Goal: Information Seeking & Learning: Learn about a topic

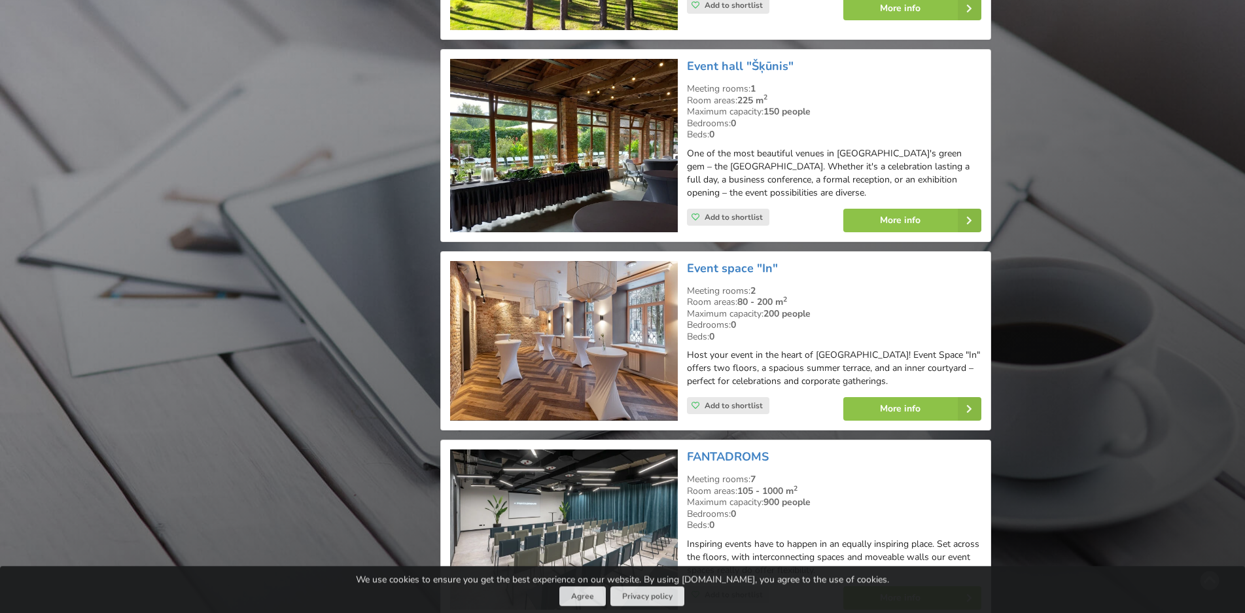
scroll to position [5607, 0]
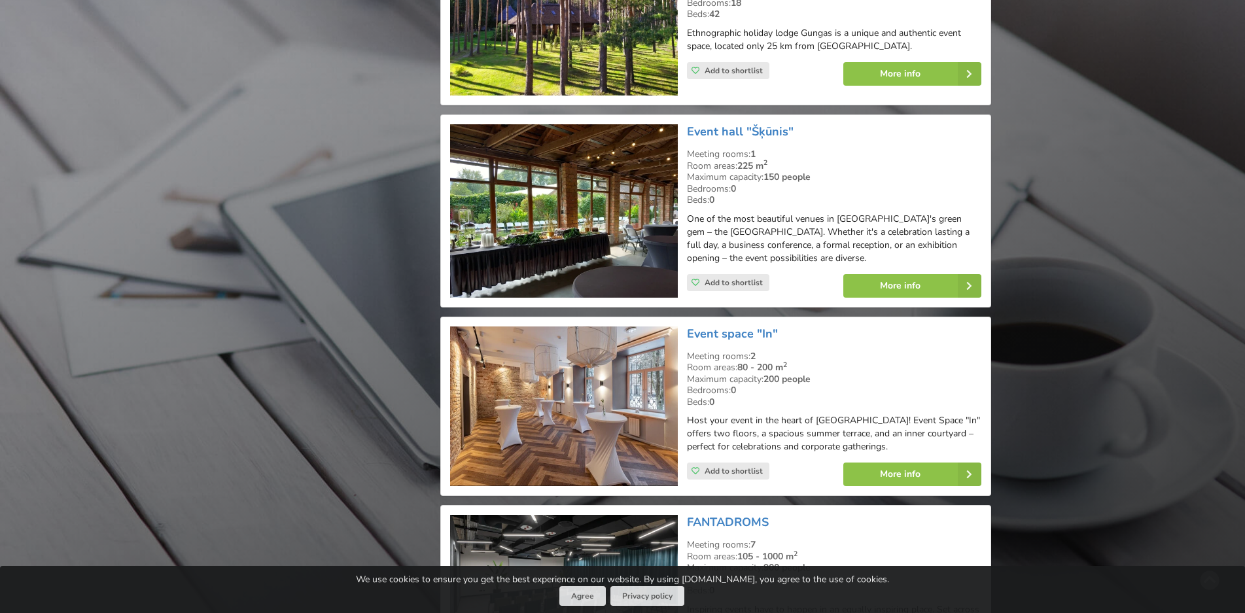
click at [595, 141] on img at bounding box center [563, 210] width 227 height 173
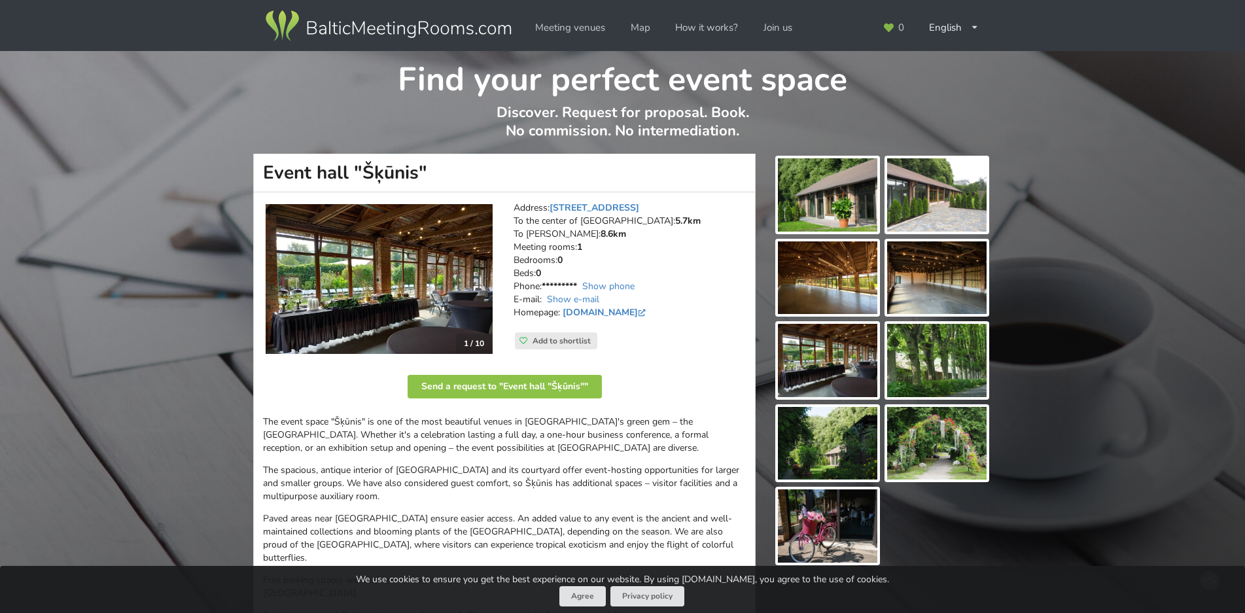
click at [854, 188] on img at bounding box center [827, 194] width 99 height 73
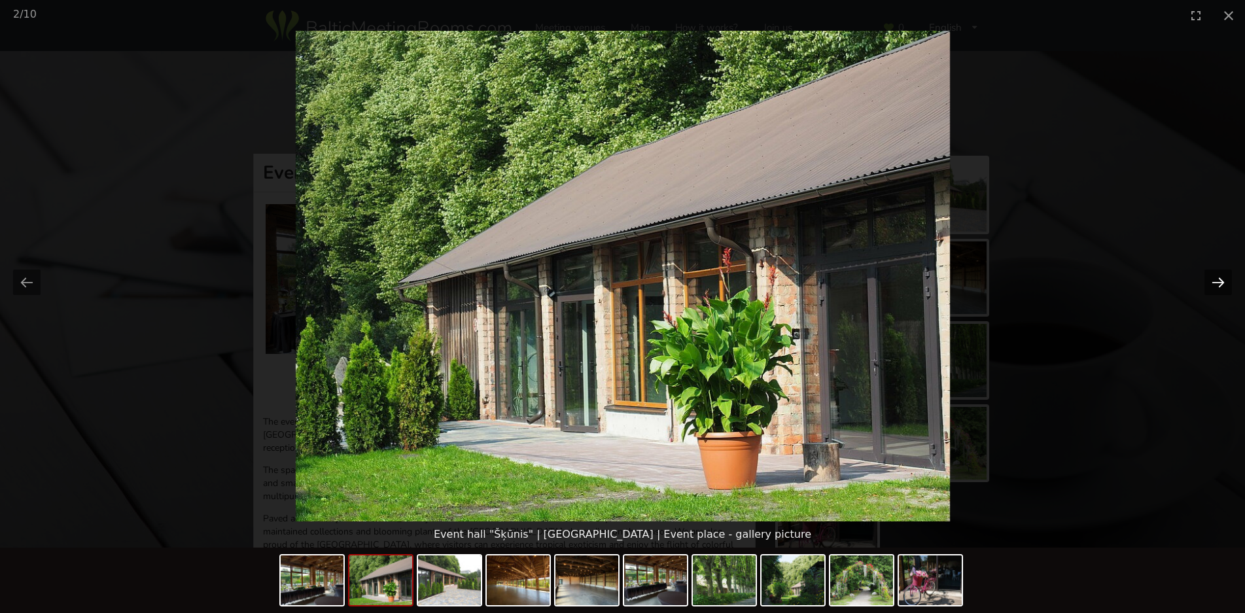
click at [1217, 280] on button "Next slide" at bounding box center [1218, 283] width 27 height 26
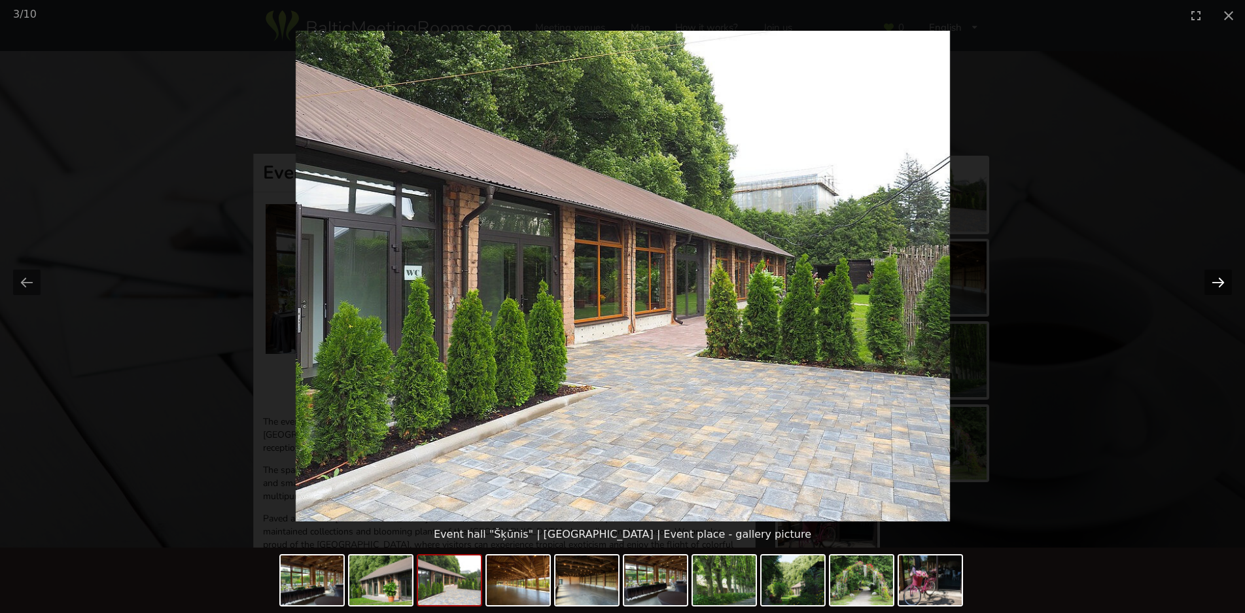
click at [1217, 280] on button "Next slide" at bounding box center [1218, 283] width 27 height 26
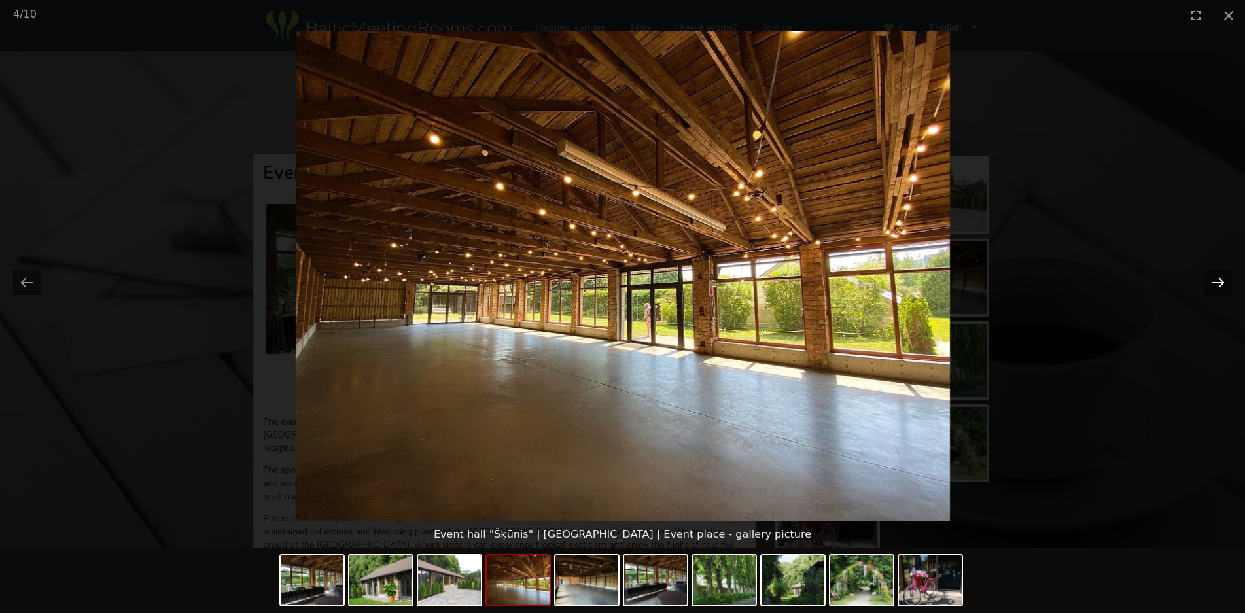
click at [1217, 280] on button "Next slide" at bounding box center [1218, 283] width 27 height 26
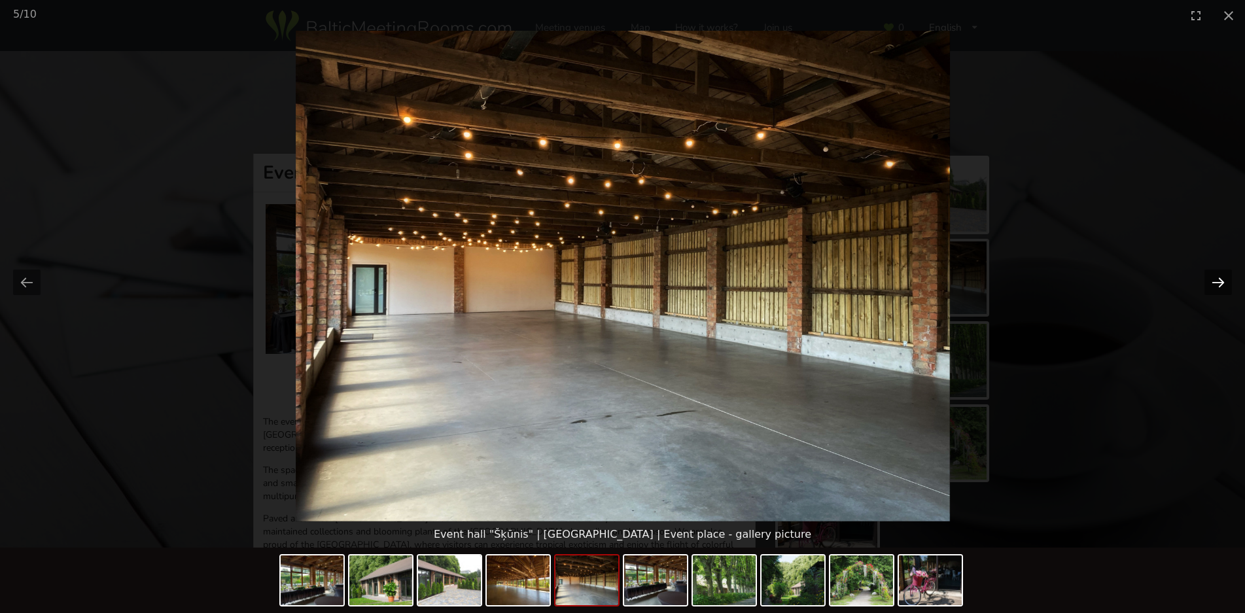
click at [1223, 274] on button "Next slide" at bounding box center [1218, 283] width 27 height 26
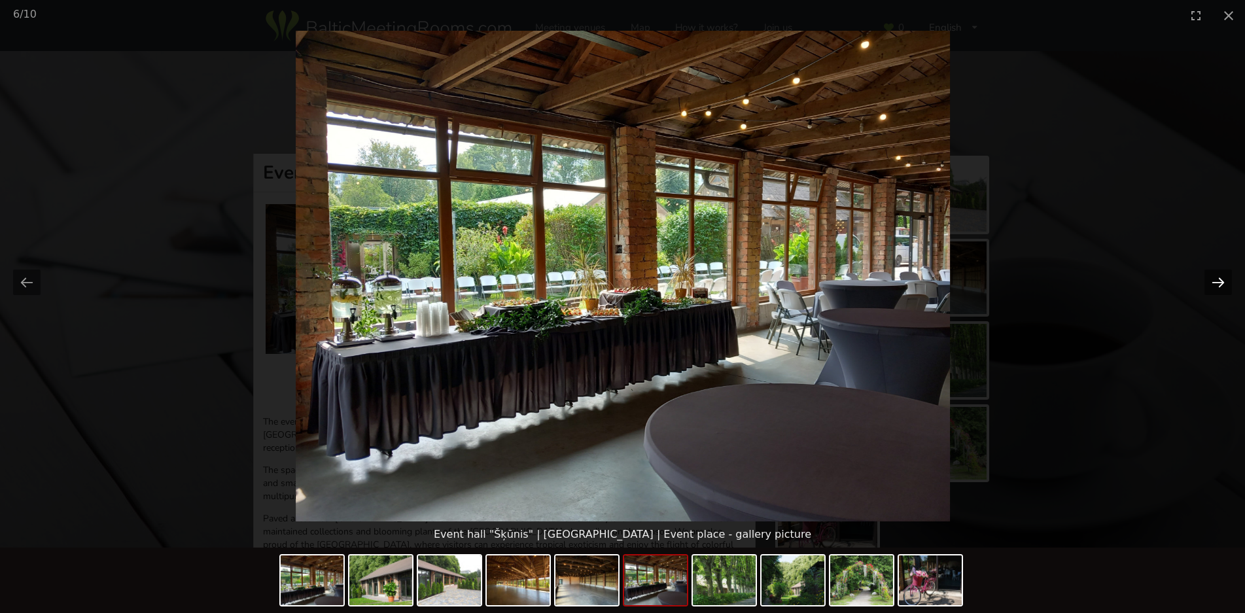
click at [1223, 274] on button "Next slide" at bounding box center [1218, 283] width 27 height 26
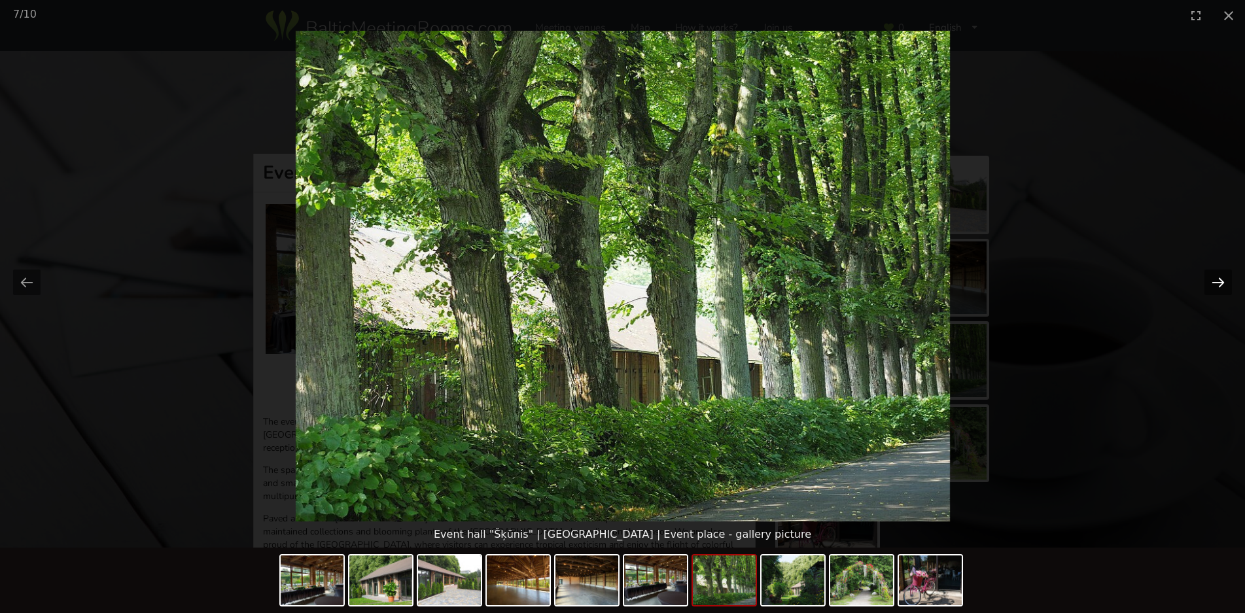
click at [1223, 274] on button "Next slide" at bounding box center [1218, 283] width 27 height 26
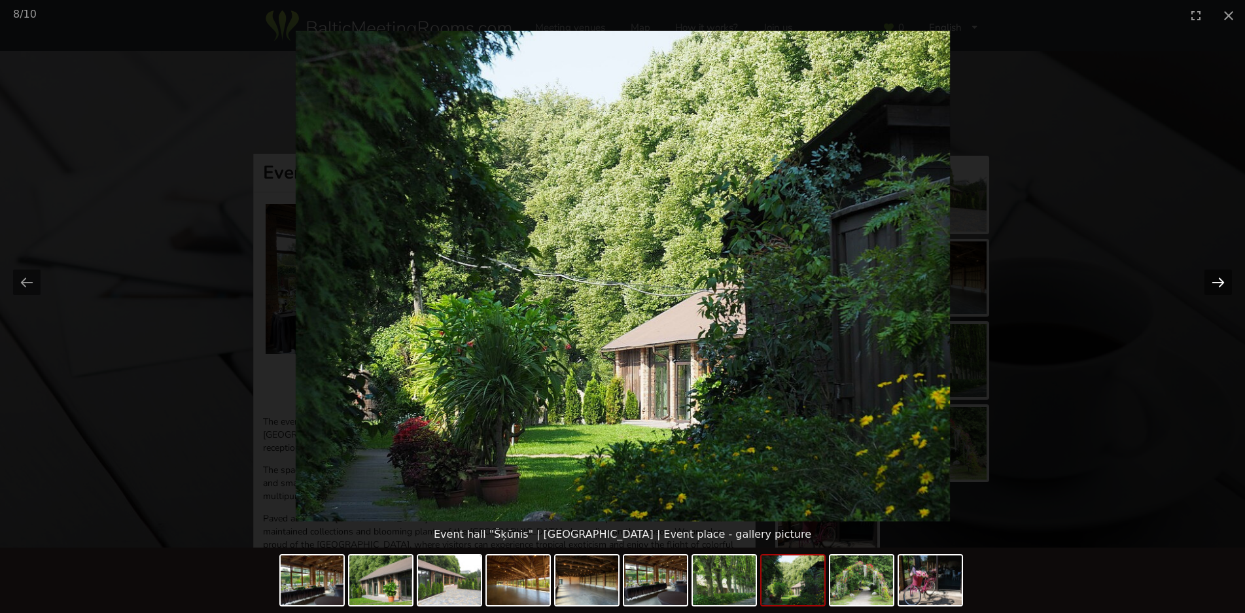
click at [1223, 274] on button "Next slide" at bounding box center [1218, 283] width 27 height 26
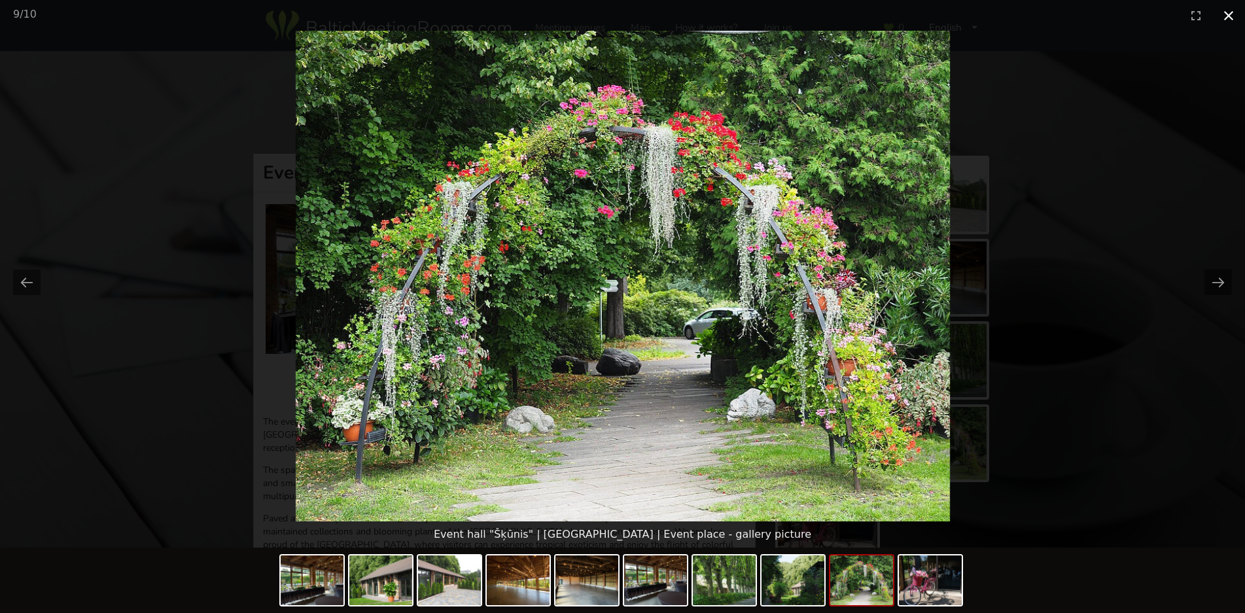
click at [1225, 12] on button "Close gallery" at bounding box center [1229, 15] width 33 height 31
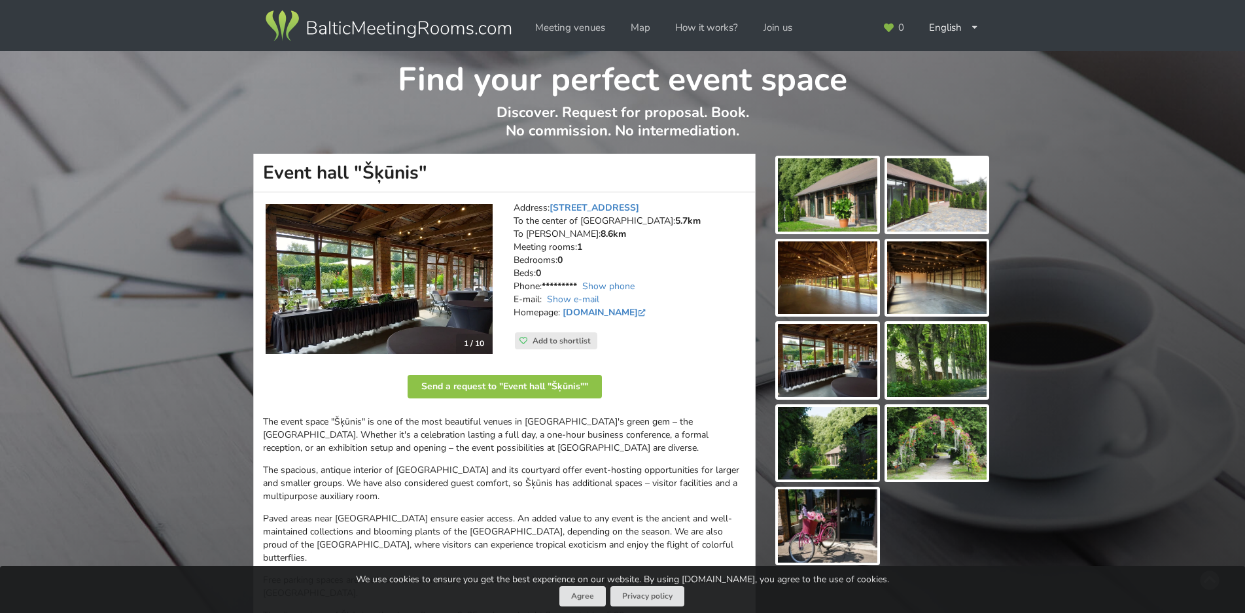
click at [375, 281] on img at bounding box center [379, 279] width 227 height 150
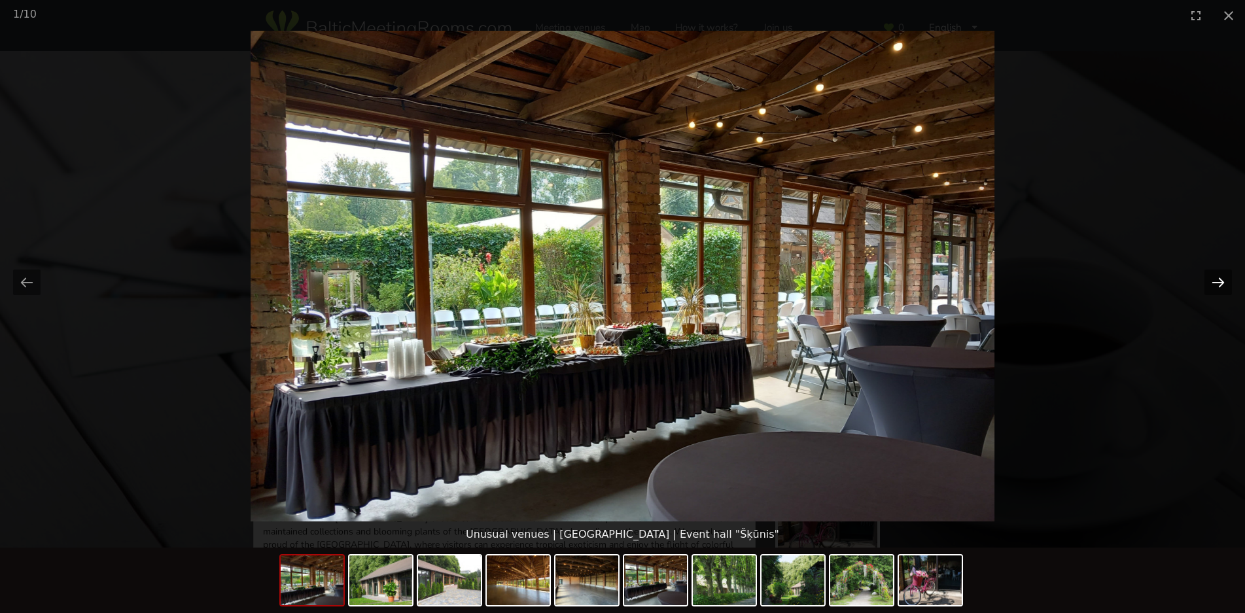
click at [1211, 288] on button "Next slide" at bounding box center [1218, 283] width 27 height 26
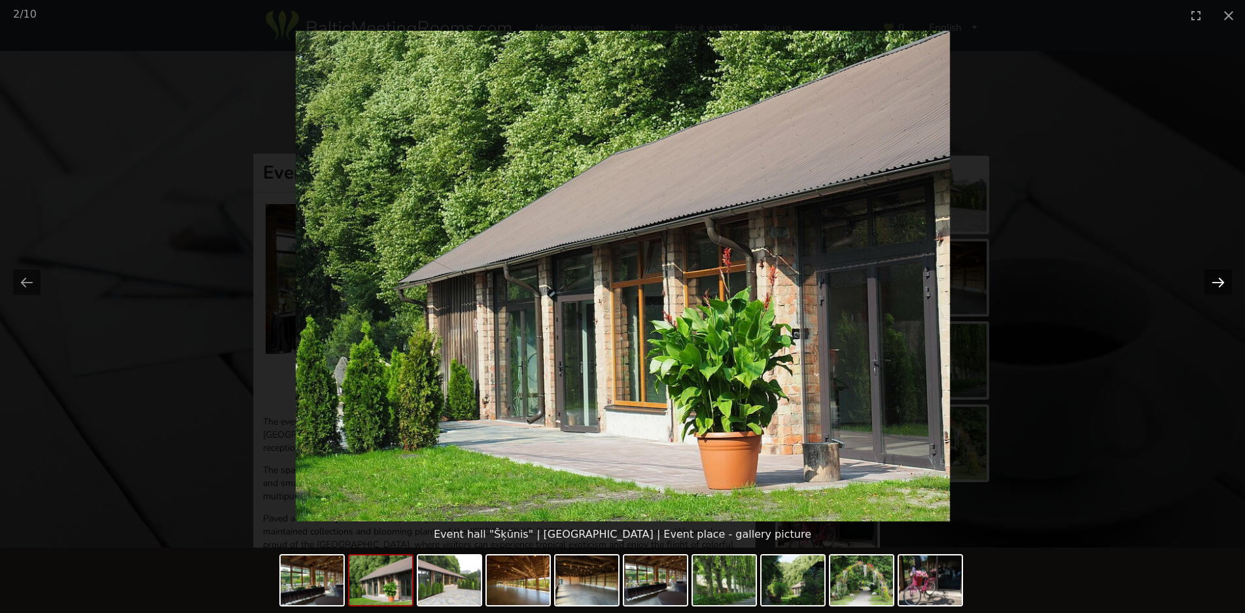
click at [1222, 274] on button "Next slide" at bounding box center [1218, 283] width 27 height 26
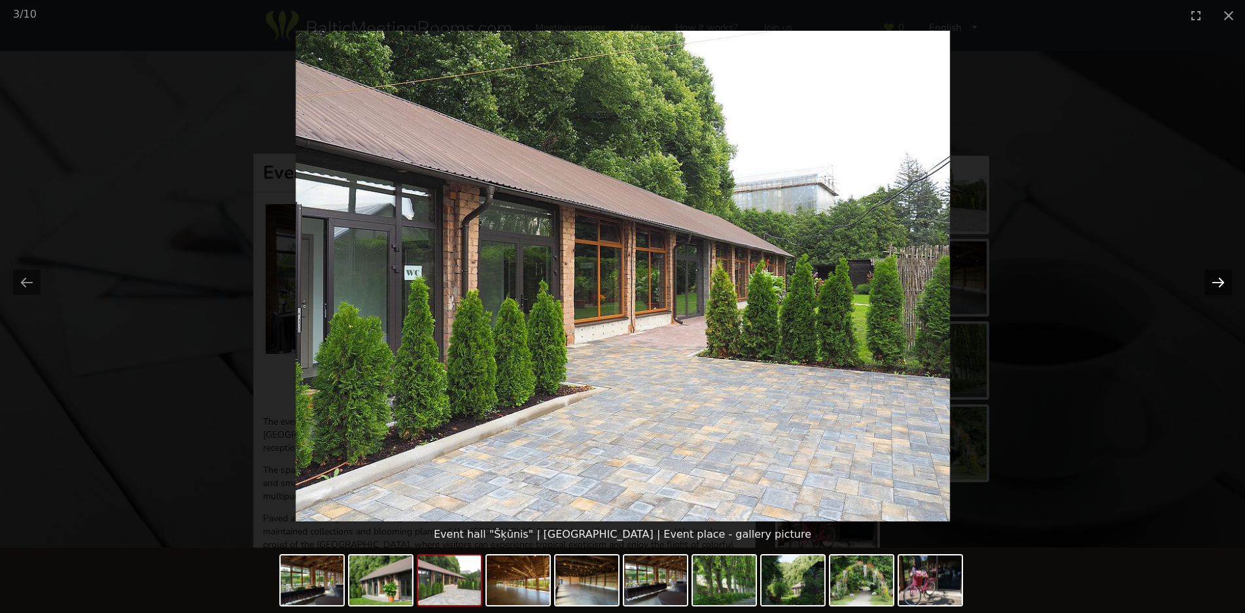
click at [1224, 281] on button "Next slide" at bounding box center [1218, 283] width 27 height 26
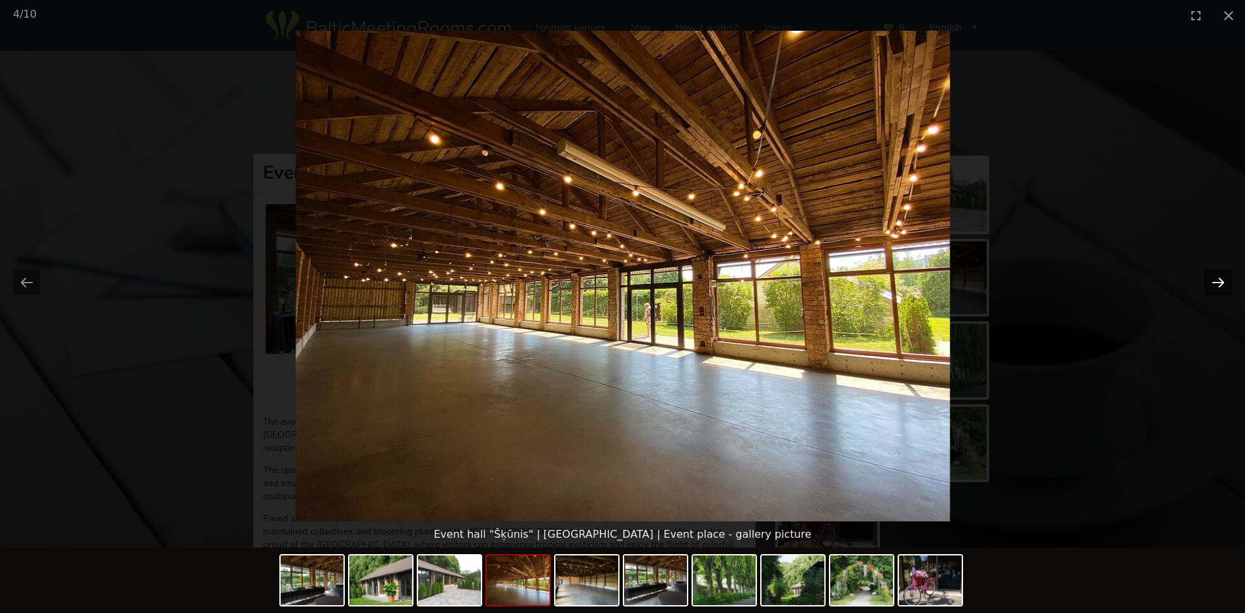
click at [1215, 279] on button "Next slide" at bounding box center [1218, 283] width 27 height 26
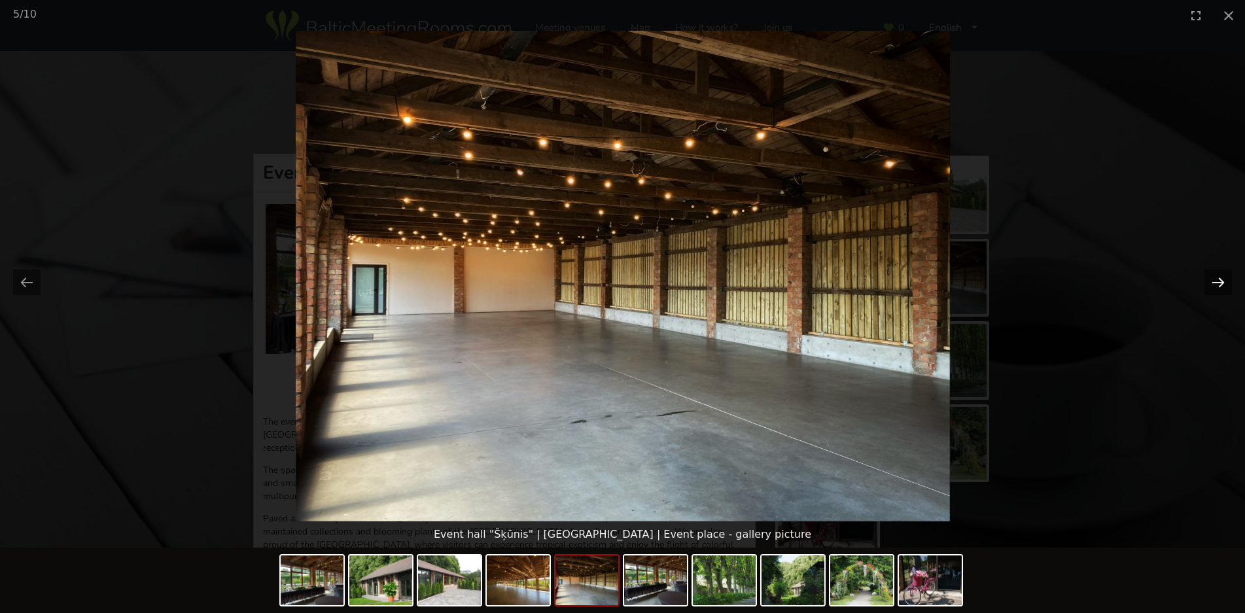
click at [1225, 288] on button "Next slide" at bounding box center [1218, 283] width 27 height 26
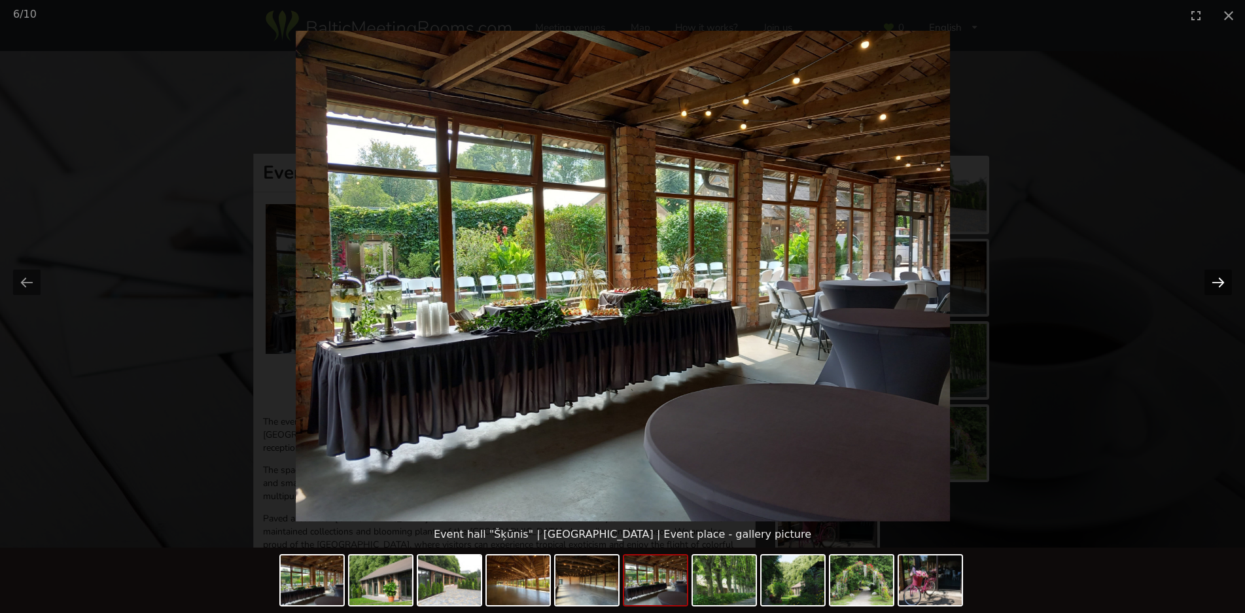
click at [1217, 287] on button "Next slide" at bounding box center [1218, 283] width 27 height 26
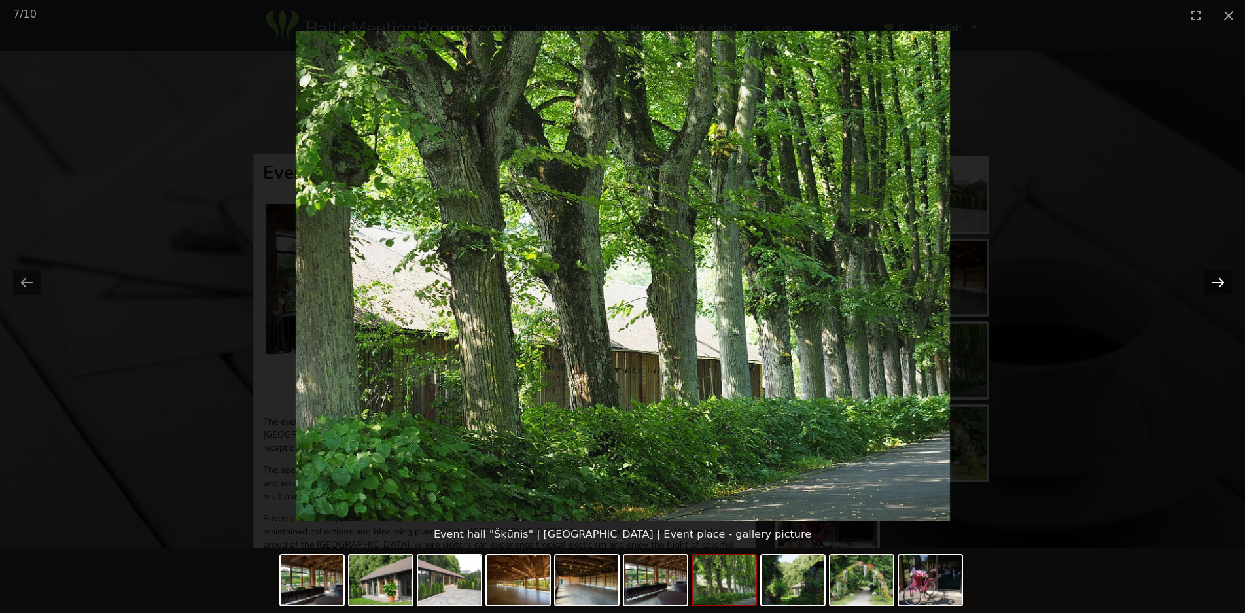
click at [1217, 287] on button "Next slide" at bounding box center [1218, 283] width 27 height 26
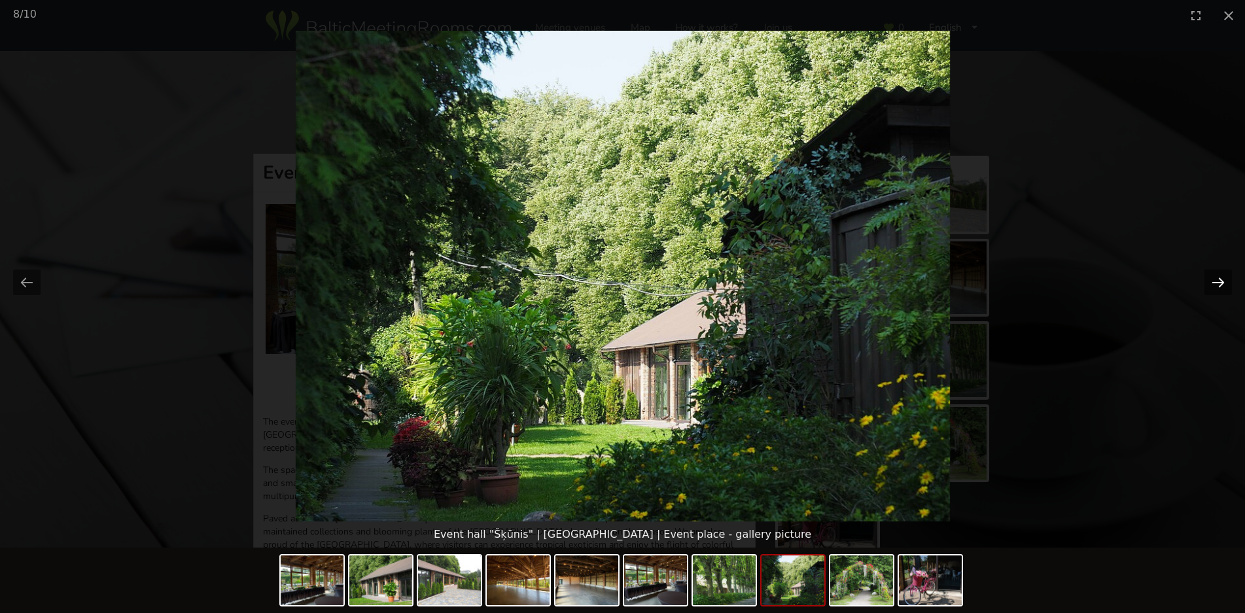
click at [1217, 287] on button "Next slide" at bounding box center [1218, 283] width 27 height 26
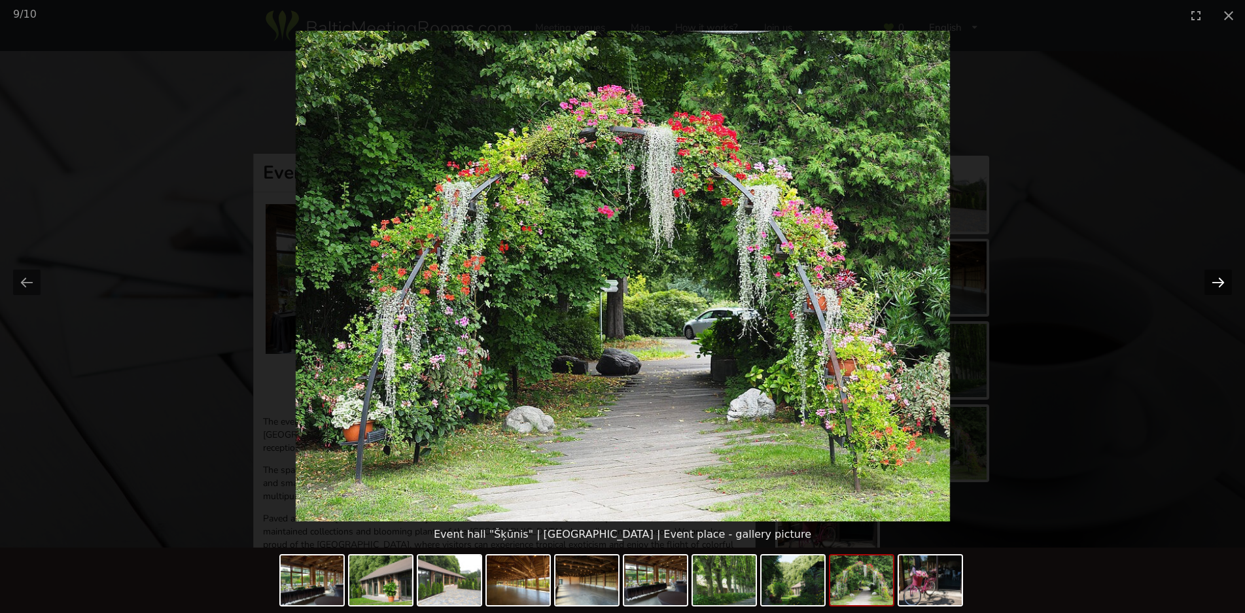
click at [1217, 287] on button "Next slide" at bounding box center [1218, 283] width 27 height 26
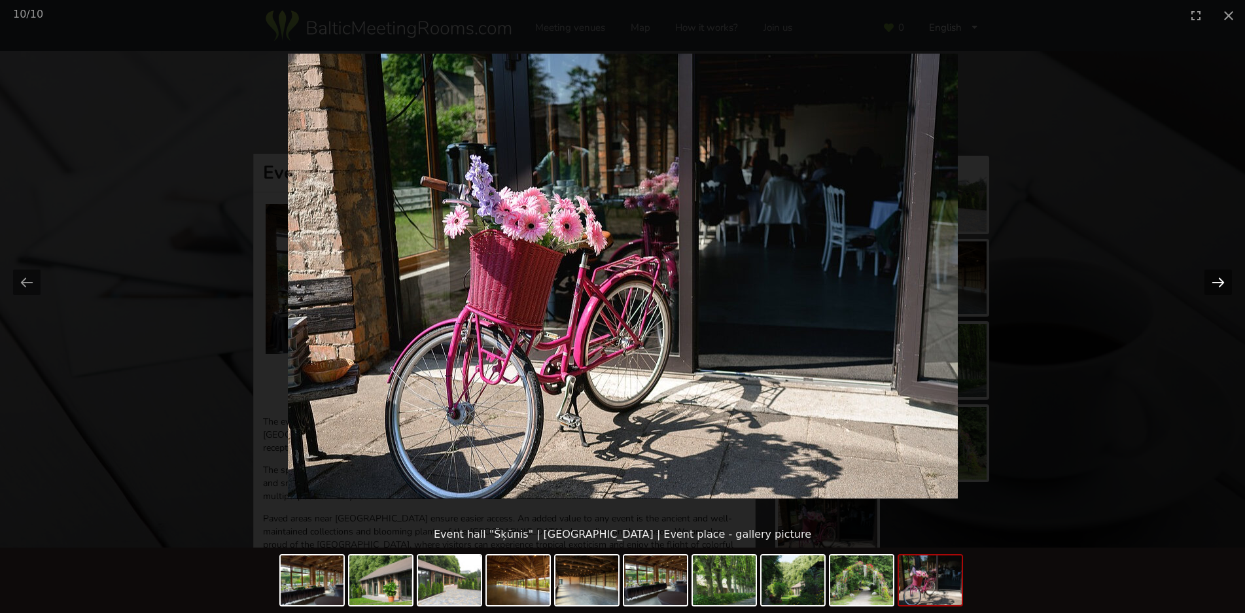
click at [1217, 287] on button "Next slide" at bounding box center [1218, 283] width 27 height 26
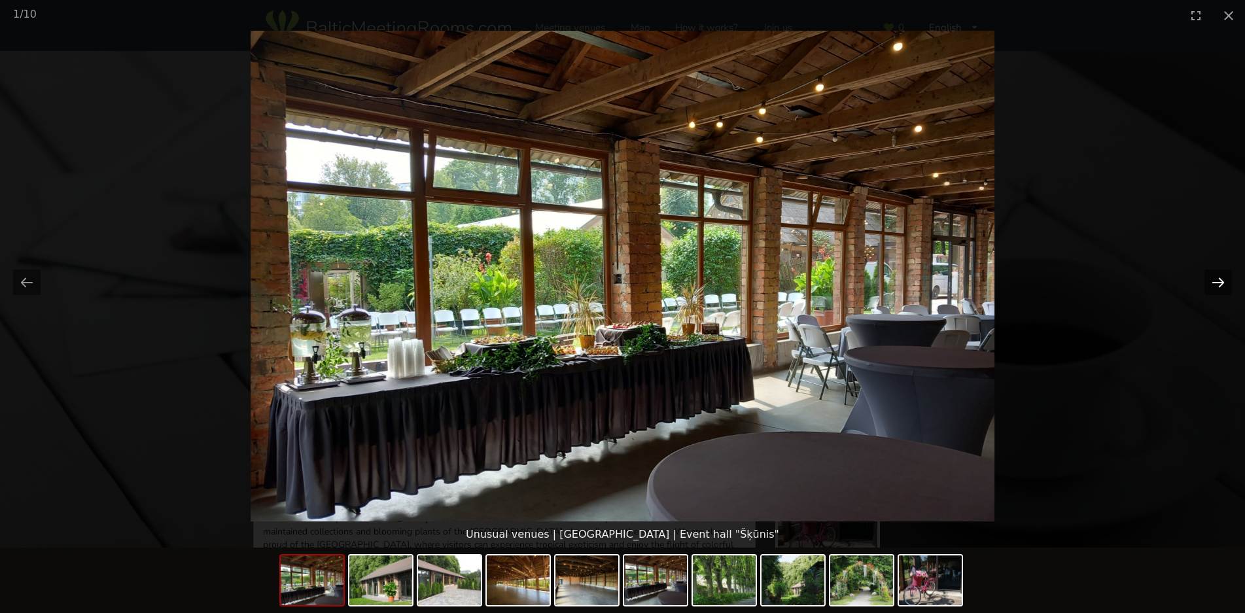
click at [1217, 287] on button "Next slide" at bounding box center [1218, 283] width 27 height 26
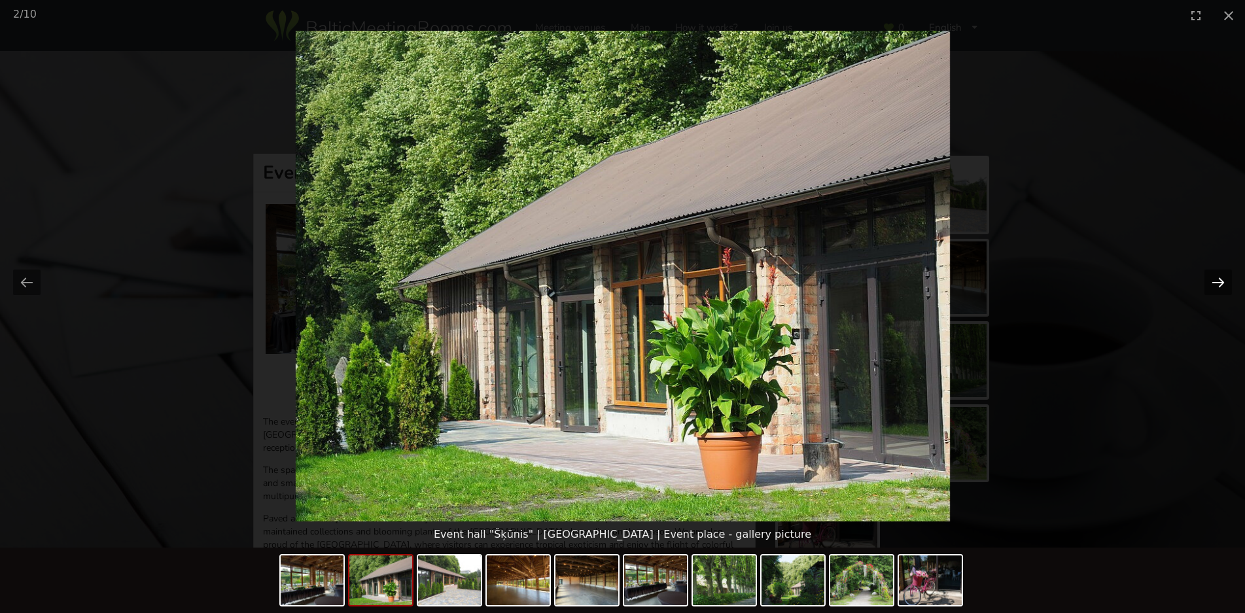
click at [1217, 287] on button "Next slide" at bounding box center [1218, 283] width 27 height 26
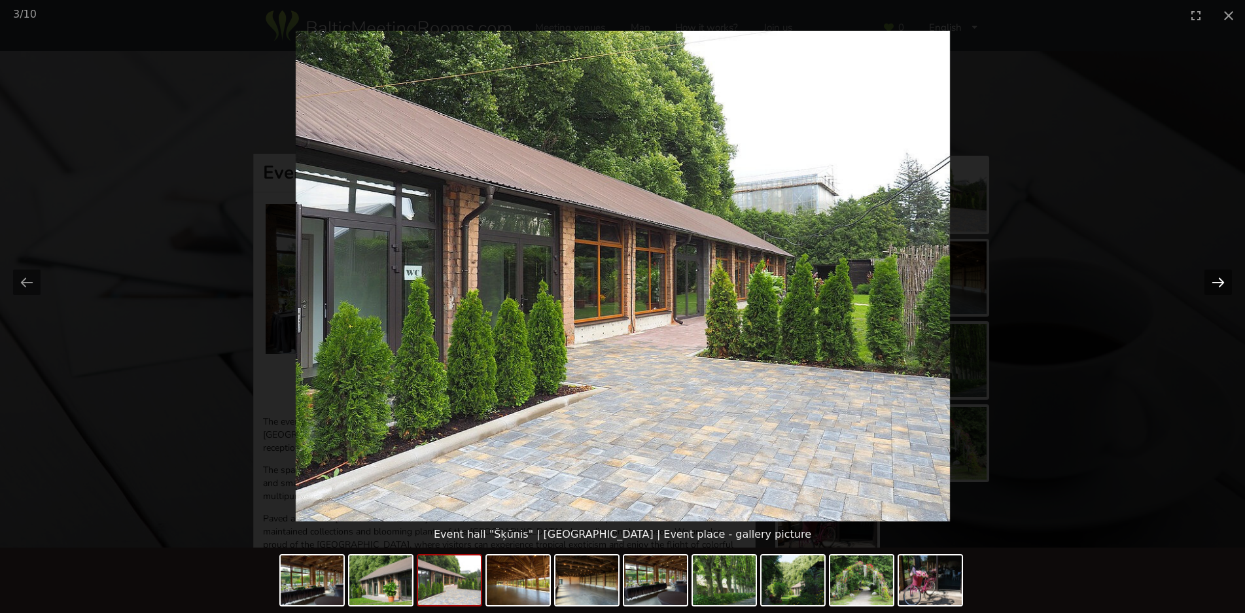
click at [1217, 287] on button "Next slide" at bounding box center [1218, 283] width 27 height 26
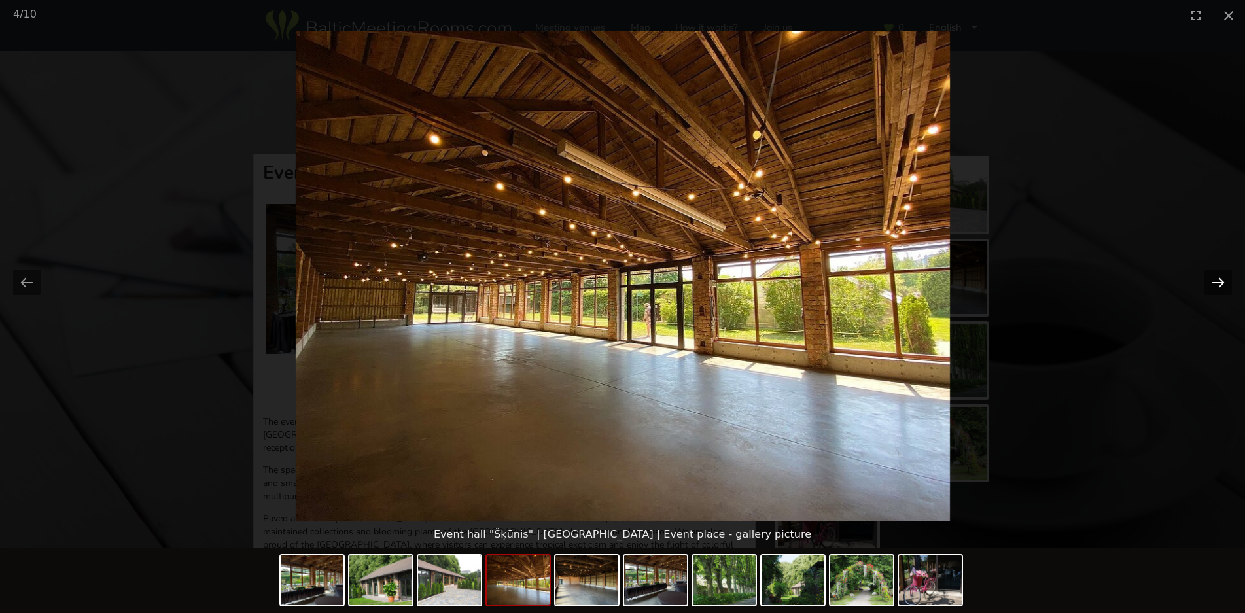
click at [1217, 287] on button "Next slide" at bounding box center [1218, 283] width 27 height 26
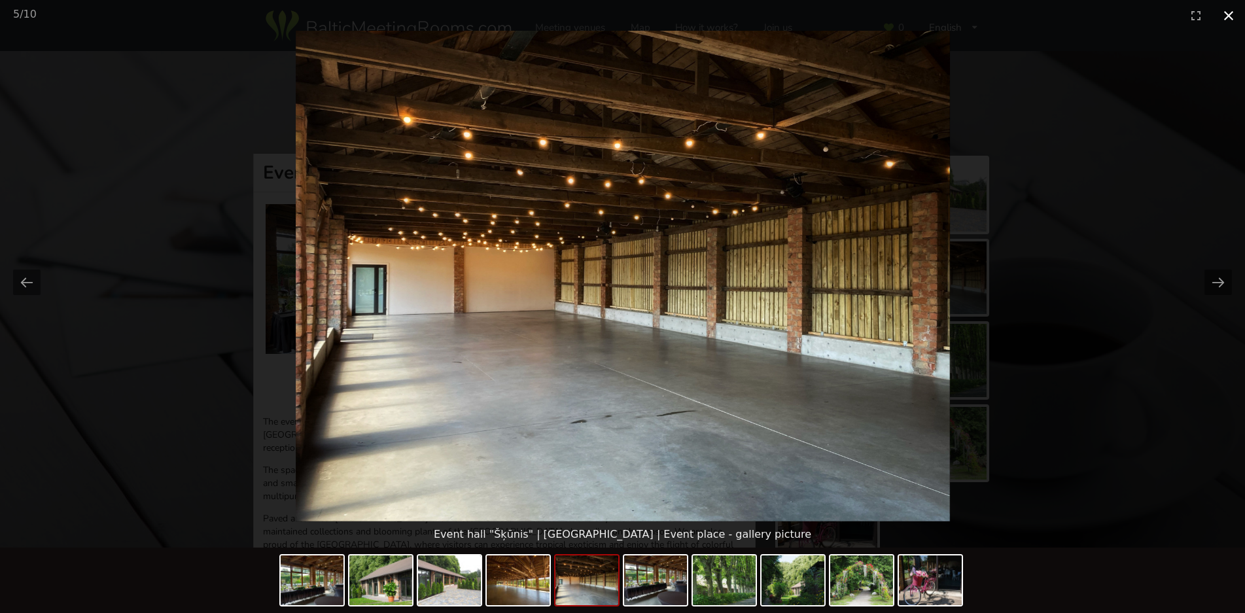
click at [1232, 21] on button "Close gallery" at bounding box center [1229, 15] width 33 height 31
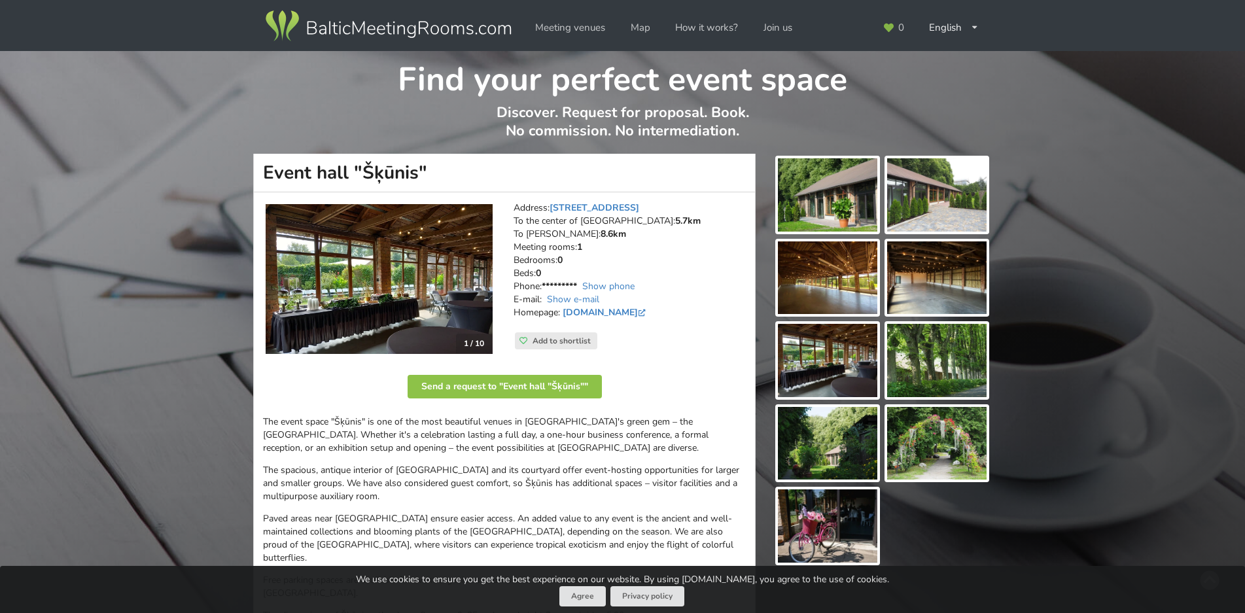
scroll to position [467, 0]
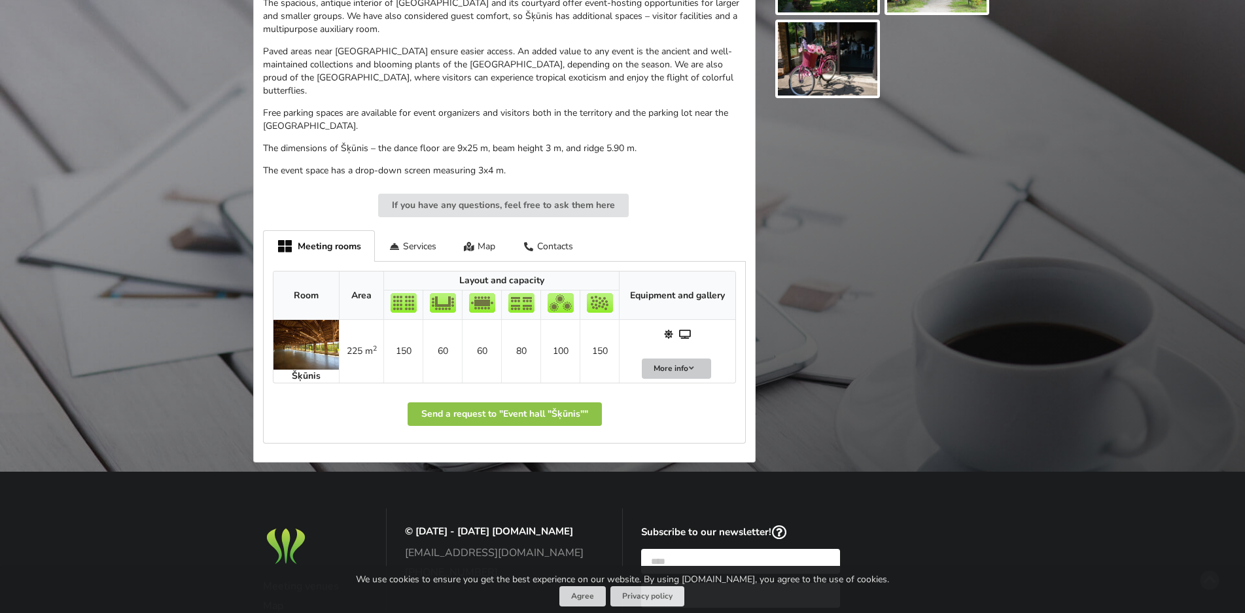
click at [689, 365] on icon at bounding box center [691, 369] width 9 height 8
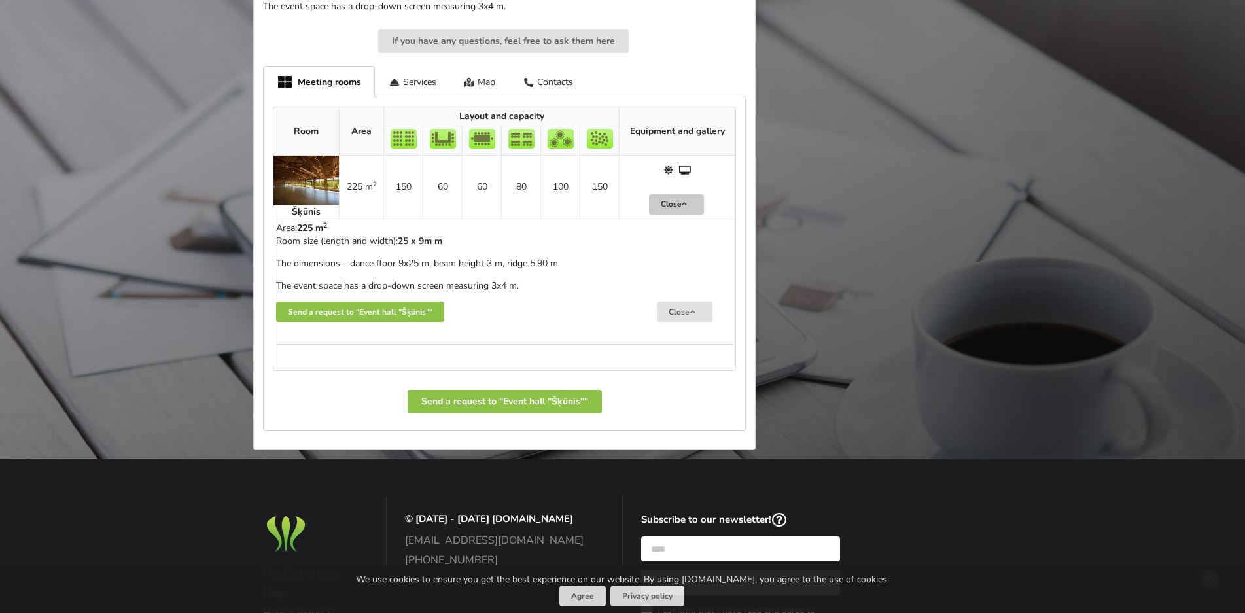
scroll to position [534, 0]
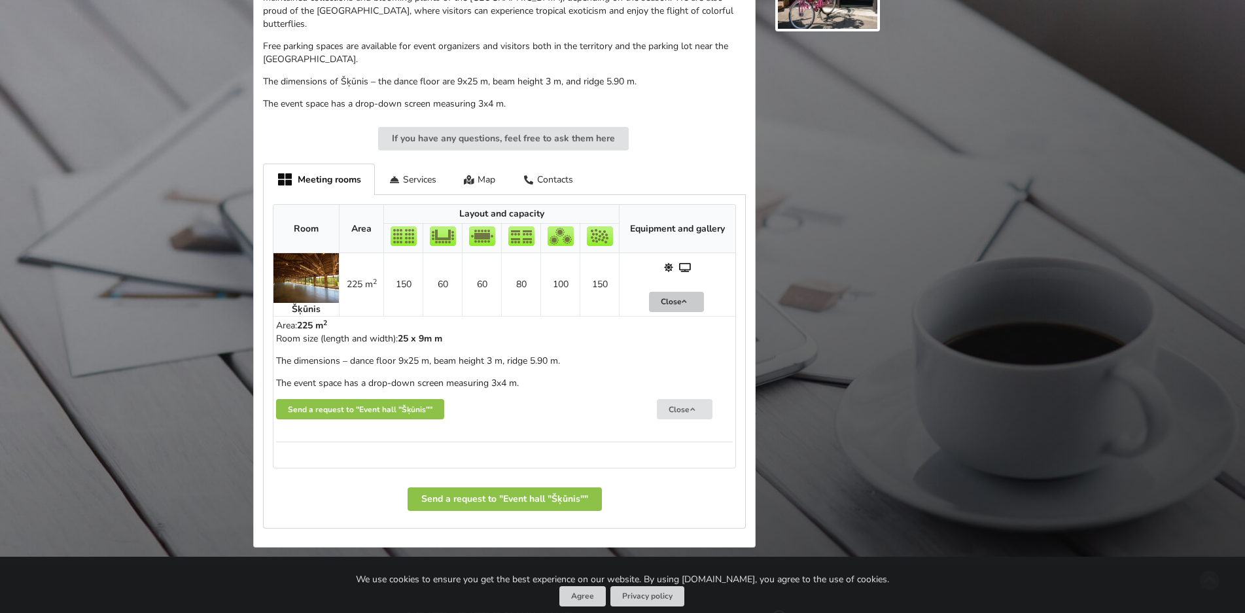
click at [316, 268] on img at bounding box center [306, 278] width 65 height 50
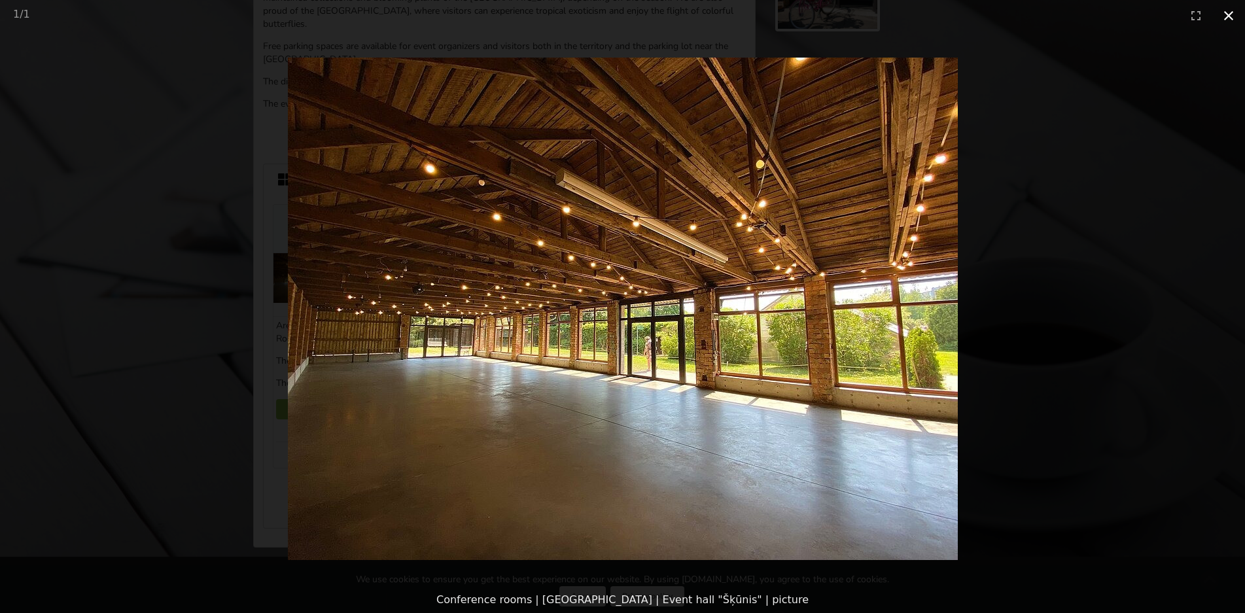
click at [1226, 19] on button "Close gallery" at bounding box center [1229, 15] width 33 height 31
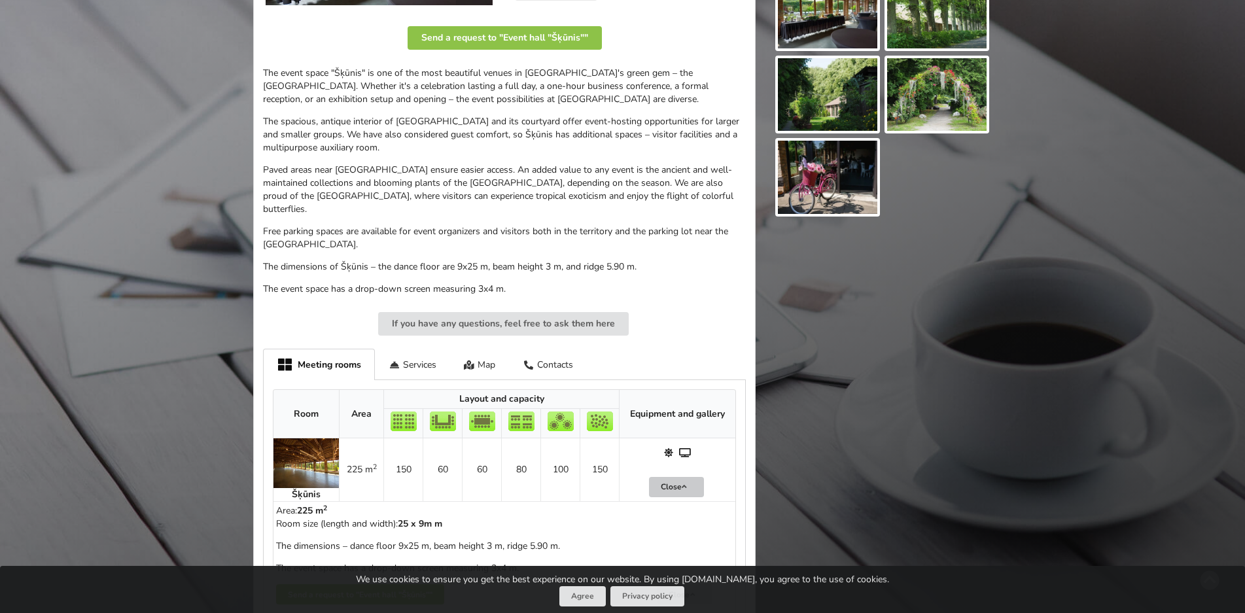
scroll to position [643, 0]
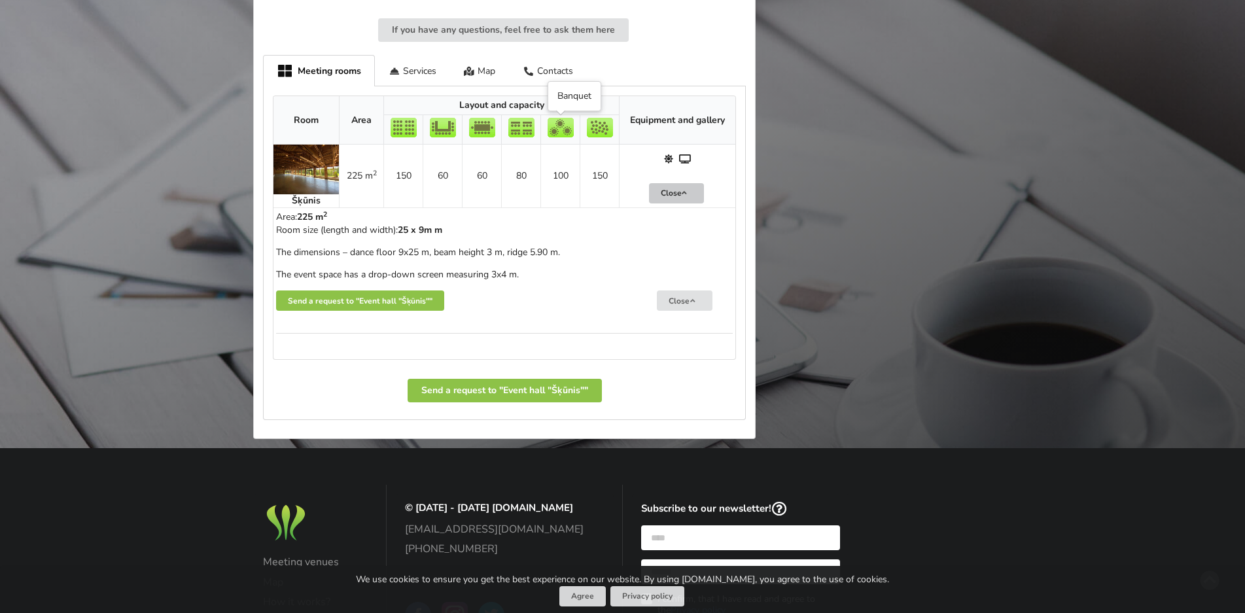
click at [560, 130] on img at bounding box center [561, 128] width 26 height 20
click at [560, 185] on td "100" at bounding box center [560, 176] width 39 height 63
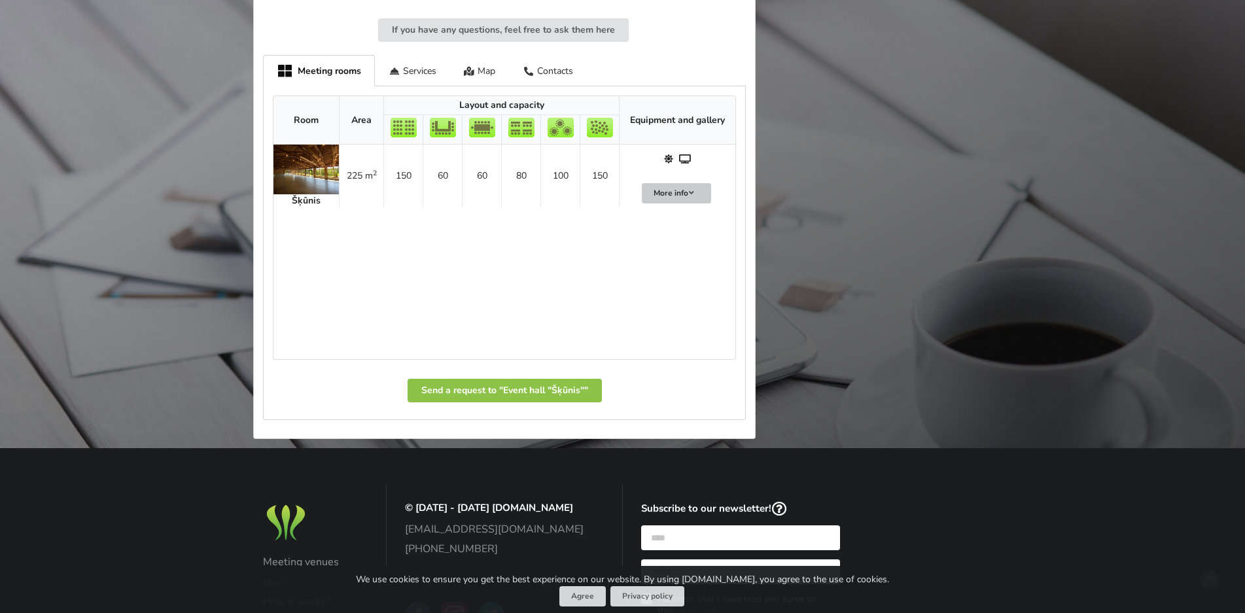
scroll to position [624, 0]
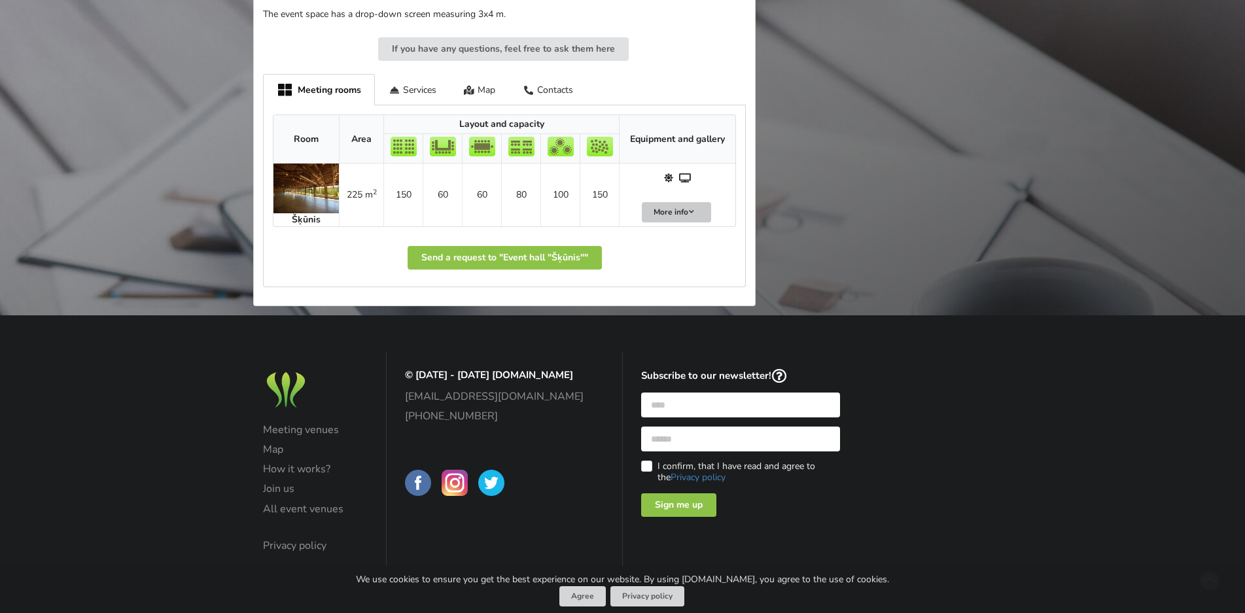
click at [554, 196] on td "100" at bounding box center [560, 195] width 39 height 63
